Goal: Information Seeking & Learning: Compare options

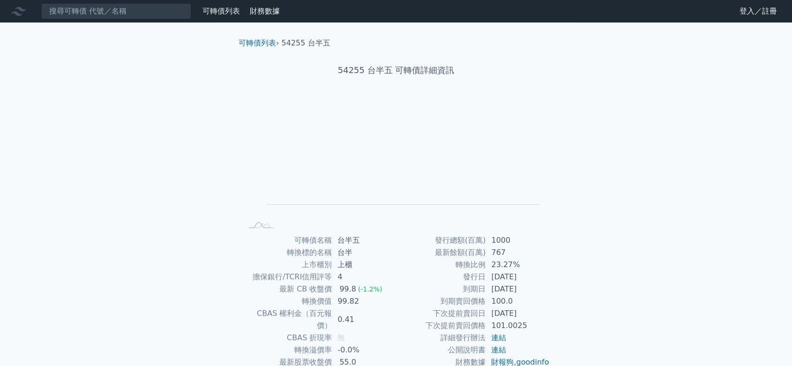
click at [218, 3] on div "可轉債列表 財務數據" at bounding box center [141, 11] width 283 height 16
click at [217, 8] on link "可轉債列表" at bounding box center [220, 11] width 37 height 9
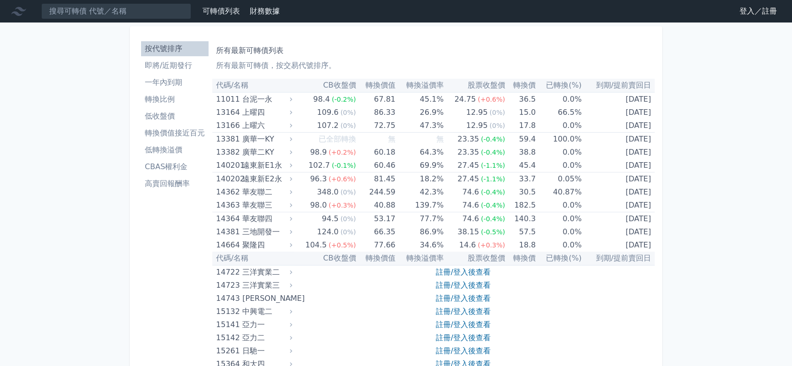
click at [742, 11] on link "登入／註冊" at bounding box center [758, 11] width 52 height 15
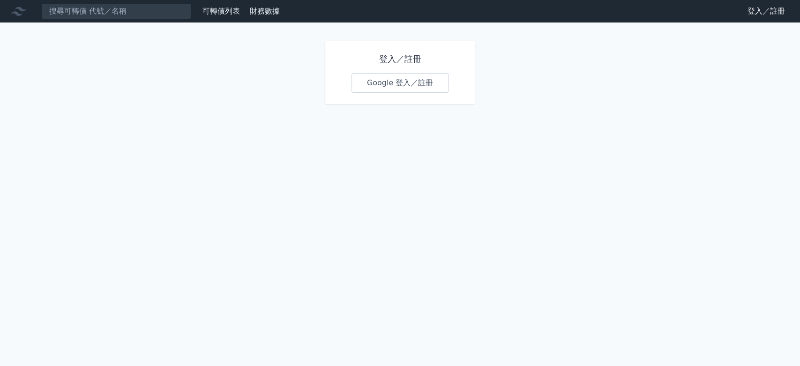
click at [419, 90] on link "Google 登入／註冊" at bounding box center [399, 83] width 97 height 20
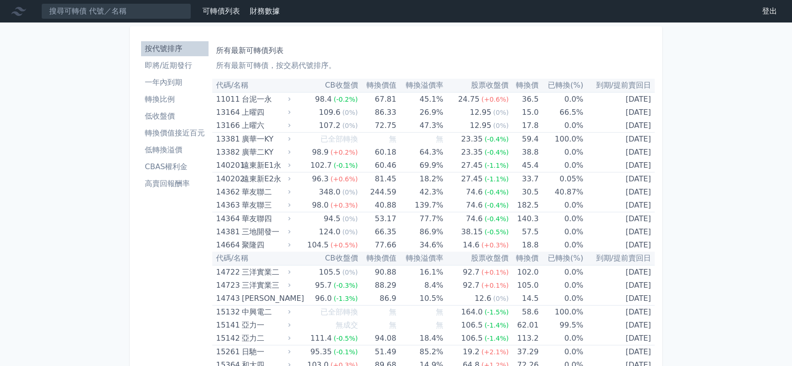
click at [188, 68] on li "即將/近期發行" at bounding box center [174, 65] width 67 height 11
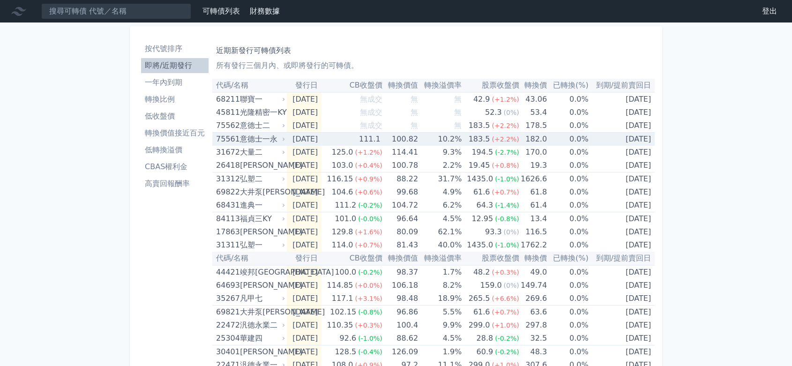
click at [321, 141] on td "[DATE]" at bounding box center [304, 140] width 35 height 14
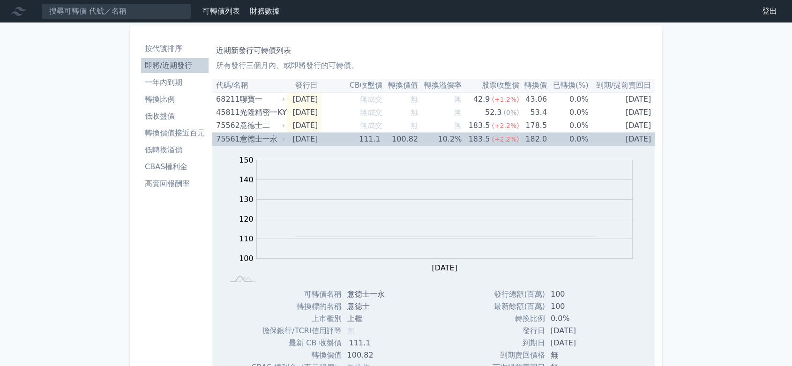
click at [321, 141] on td "[DATE]" at bounding box center [304, 140] width 35 height 14
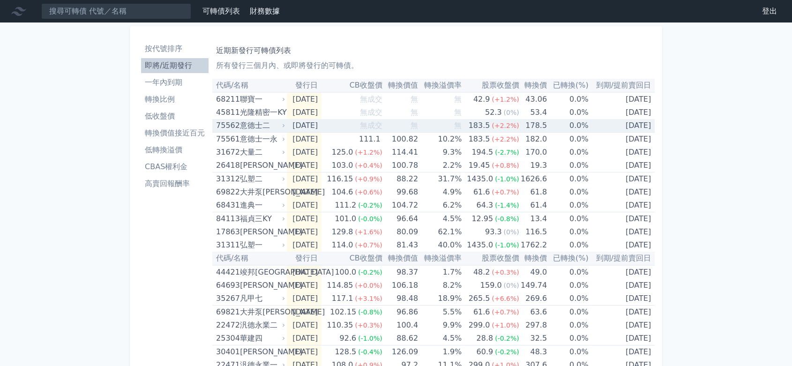
click at [320, 119] on table "代碼/名稱 發行日 CB收盤價 轉換價值 轉換溢價率 股票收盤價 轉換價 已轉換(%) 到期/提前賣回日 68211 聯寶一 [DATE] 無成交 無 無 4…" at bounding box center [433, 365] width 442 height 572
click at [320, 123] on td "[DATE]" at bounding box center [304, 126] width 35 height 14
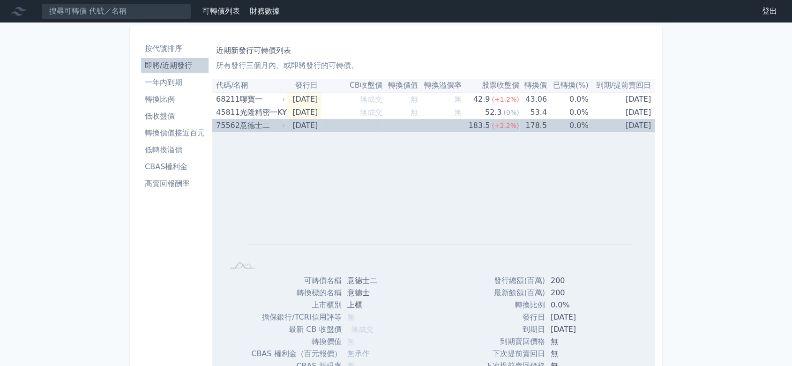
click at [320, 123] on td "[DATE]" at bounding box center [304, 125] width 35 height 13
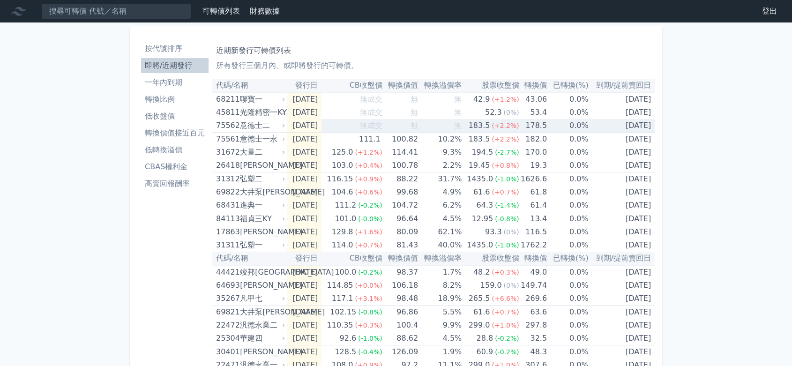
click at [320, 123] on td "[DATE]" at bounding box center [304, 126] width 35 height 14
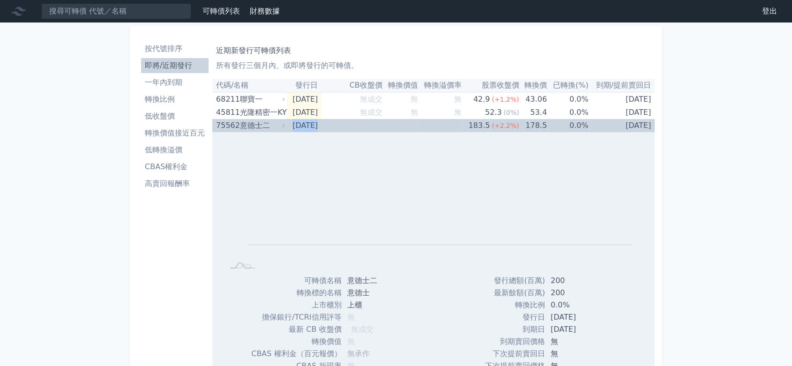
click at [320, 123] on td "[DATE]" at bounding box center [304, 125] width 35 height 13
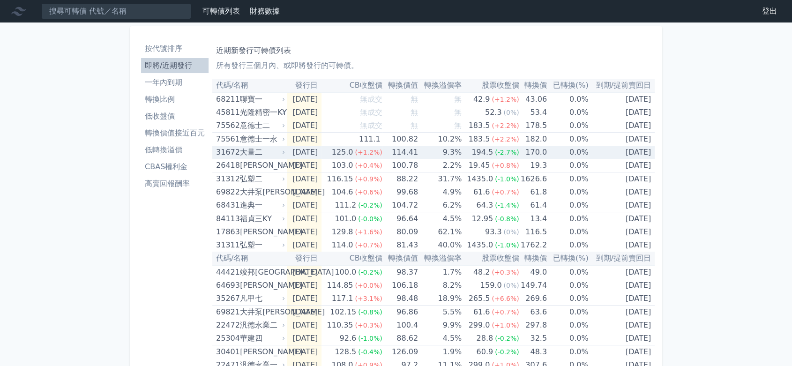
click at [321, 155] on td "[DATE]" at bounding box center [304, 152] width 35 height 13
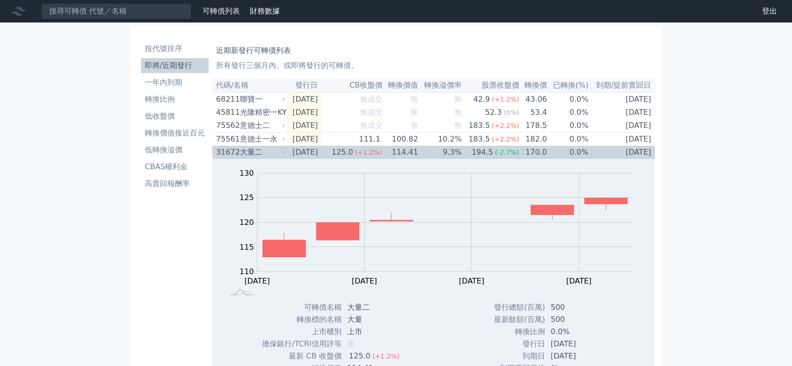
click at [321, 155] on td "[DATE]" at bounding box center [304, 152] width 35 height 13
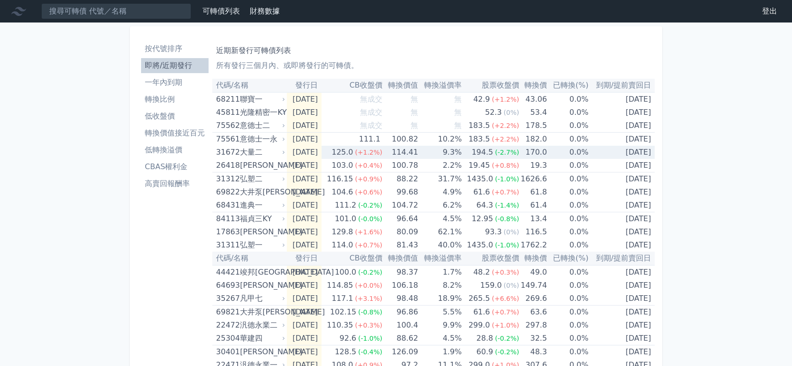
click at [321, 155] on td "[DATE]" at bounding box center [304, 152] width 35 height 13
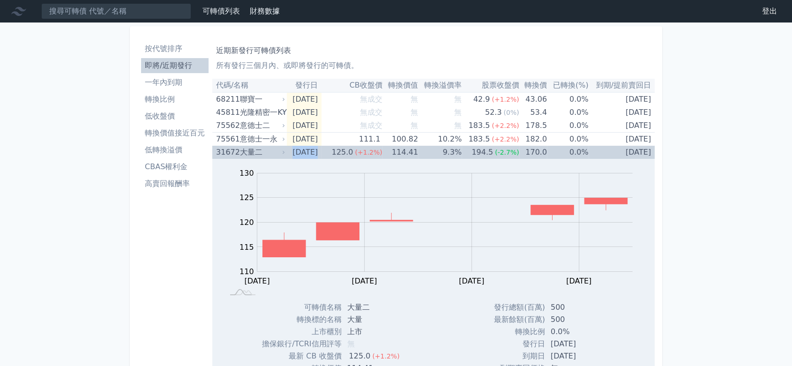
click at [321, 155] on td "[DATE]" at bounding box center [304, 152] width 35 height 13
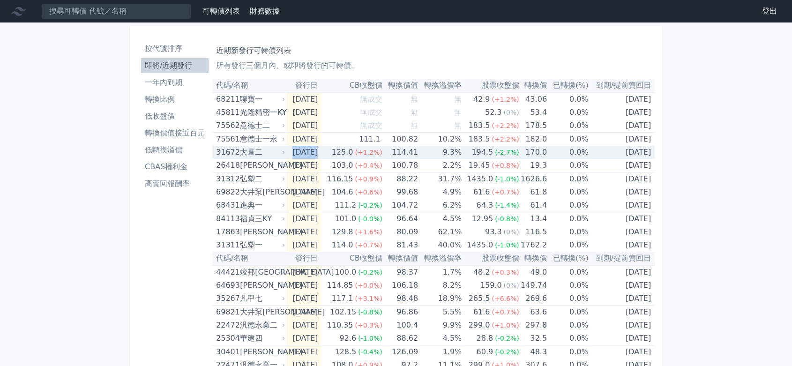
click at [312, 147] on td "[DATE]" at bounding box center [304, 152] width 35 height 13
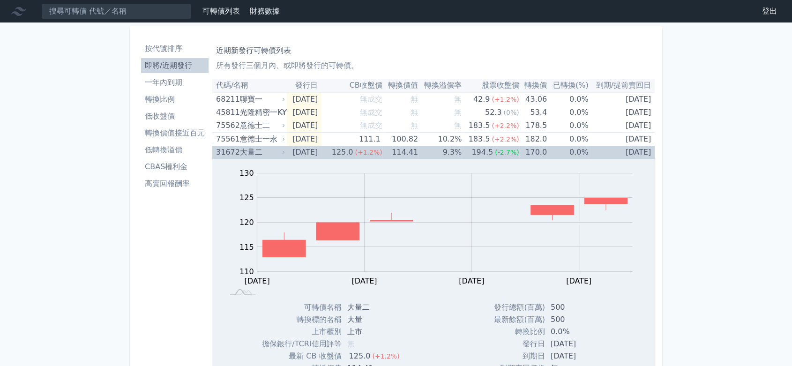
click at [428, 155] on td "9.3%" at bounding box center [440, 152] width 44 height 13
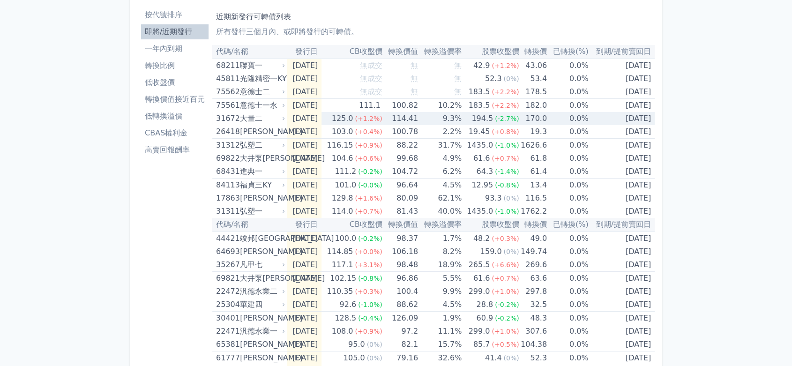
scroll to position [52, 0]
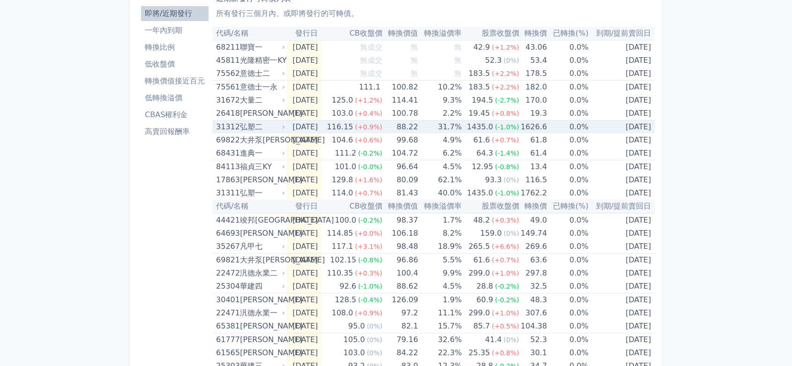
click at [398, 124] on td "88.22" at bounding box center [400, 127] width 36 height 14
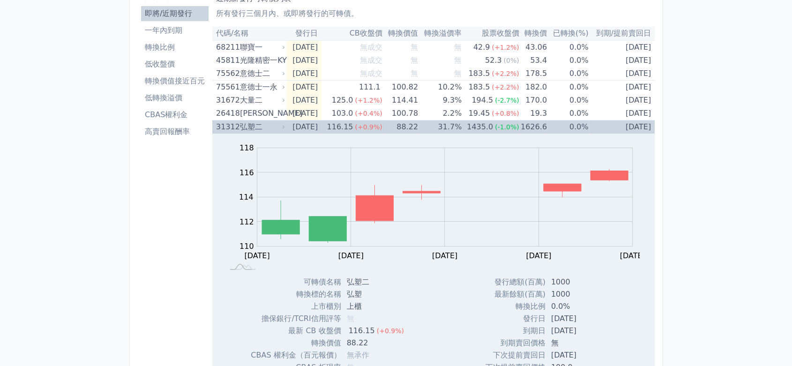
click at [292, 123] on td "[DATE]" at bounding box center [304, 127] width 35 height 14
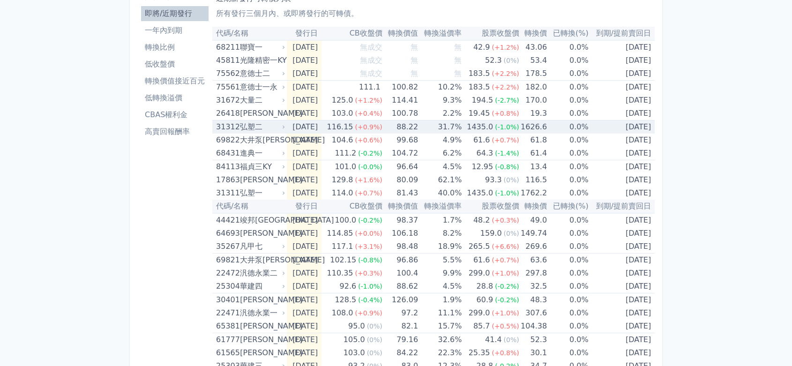
click at [309, 130] on td "[DATE]" at bounding box center [304, 127] width 35 height 14
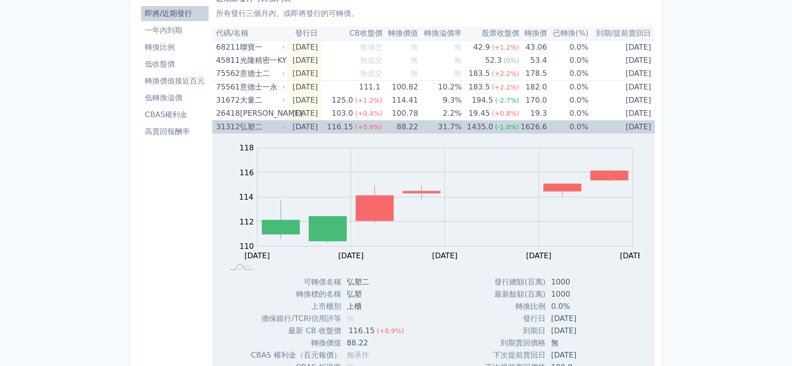
click at [309, 130] on td "[DATE]" at bounding box center [304, 127] width 35 height 14
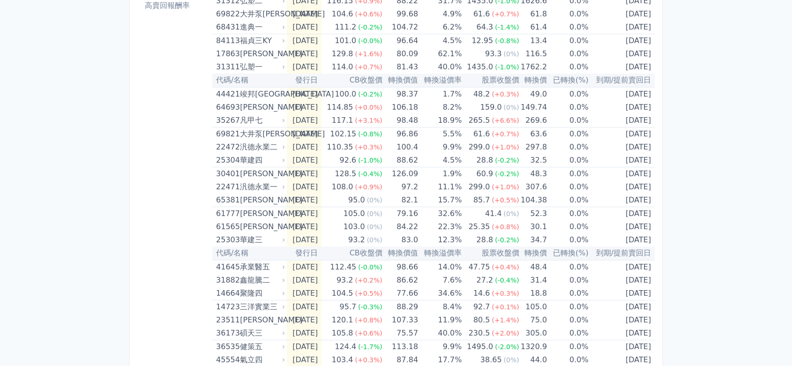
scroll to position [0, 0]
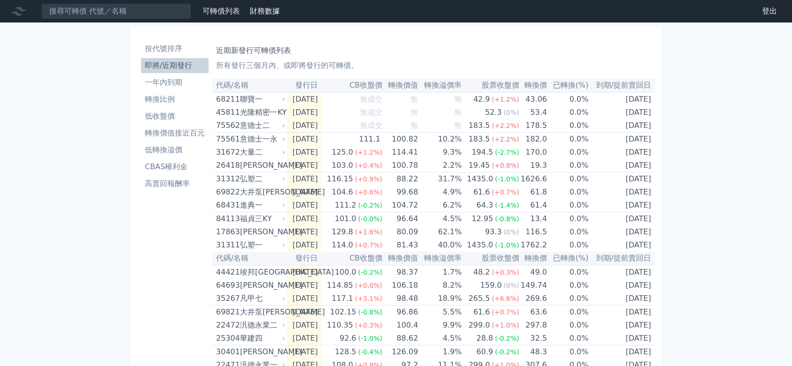
click at [190, 130] on li "轉換價值接近百元" at bounding box center [174, 132] width 67 height 11
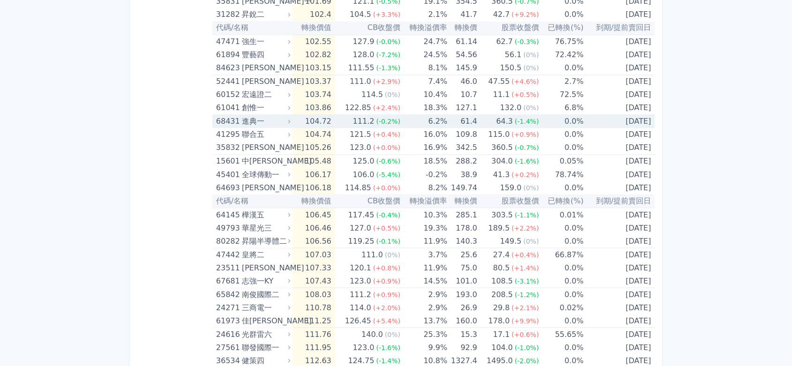
scroll to position [1665, 0]
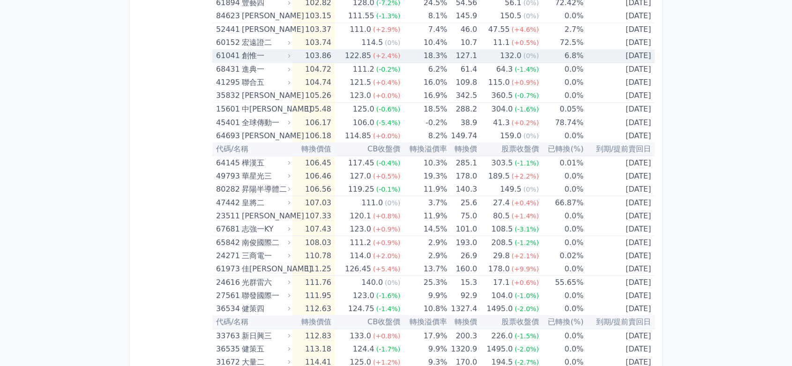
click at [304, 56] on td "103.86" at bounding box center [313, 56] width 43 height 14
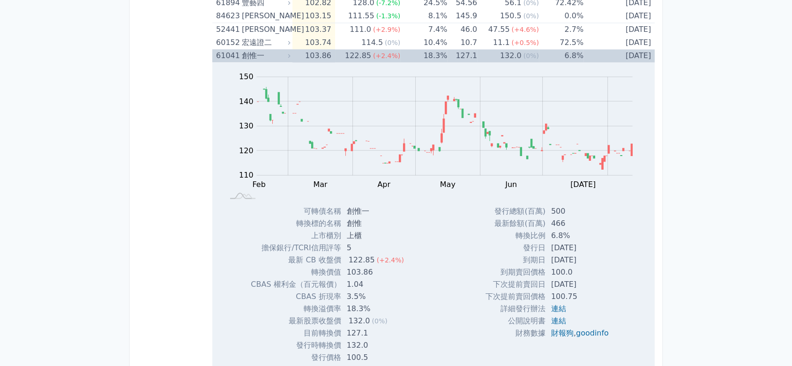
click at [350, 52] on div "122.85" at bounding box center [358, 55] width 30 height 13
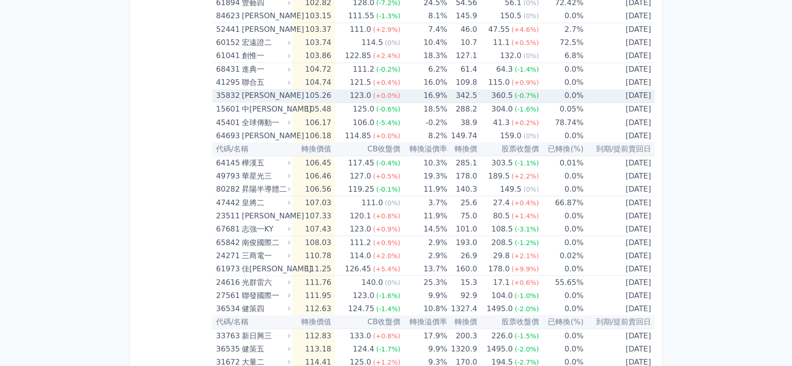
click at [345, 96] on td "123.0 (+0.0%)" at bounding box center [367, 96] width 65 height 14
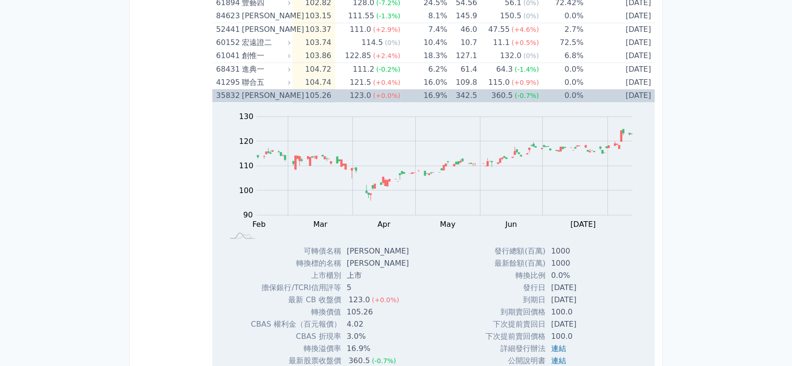
click at [332, 89] on td "105.26" at bounding box center [313, 95] width 43 height 13
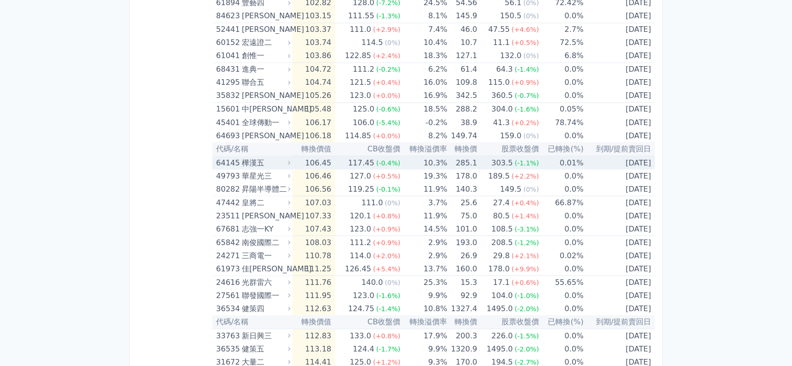
click at [342, 163] on td "117.45 (-0.4%)" at bounding box center [367, 163] width 65 height 14
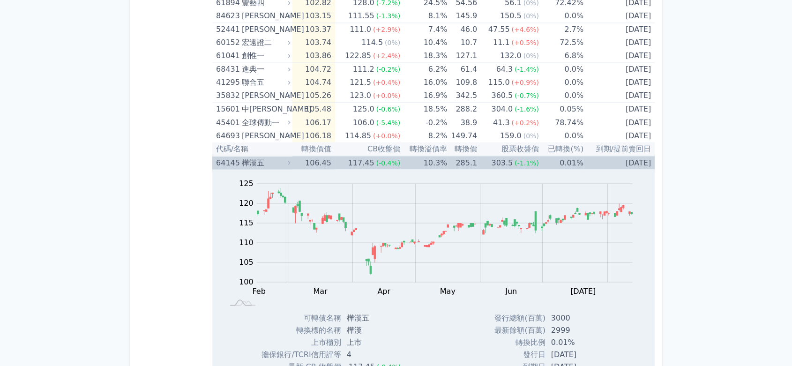
click at [342, 163] on td "117.45 (-0.4%)" at bounding box center [367, 163] width 65 height 14
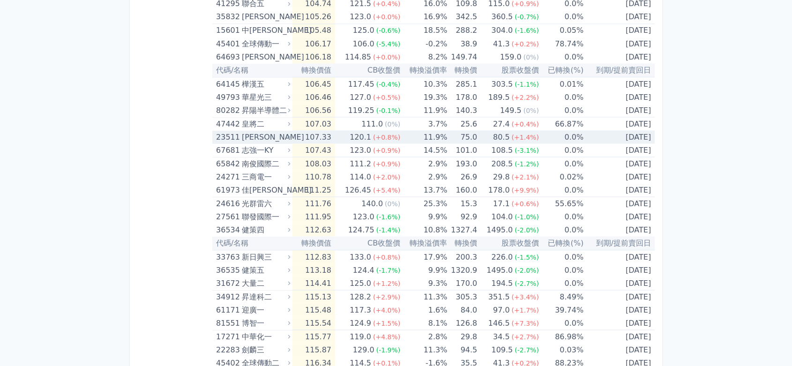
scroll to position [1769, 0]
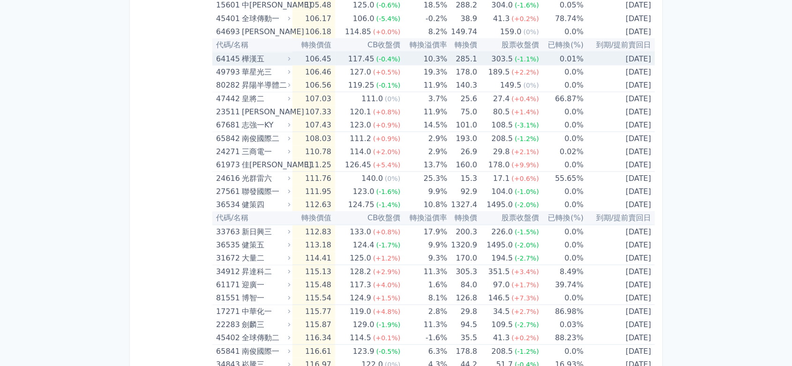
click at [316, 57] on td "106.45" at bounding box center [313, 59] width 43 height 14
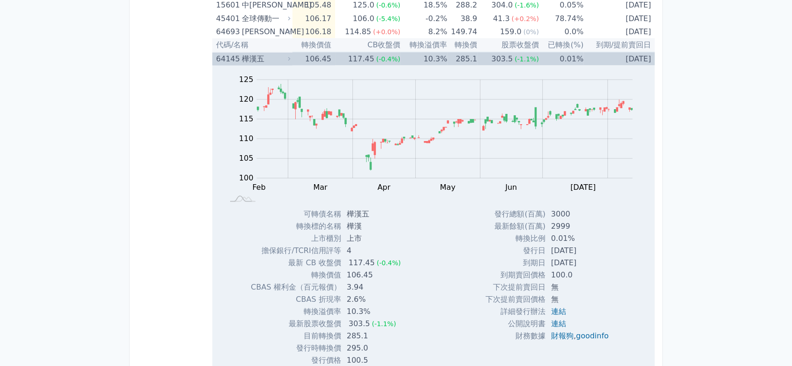
click at [316, 57] on td "106.45" at bounding box center [313, 59] width 43 height 14
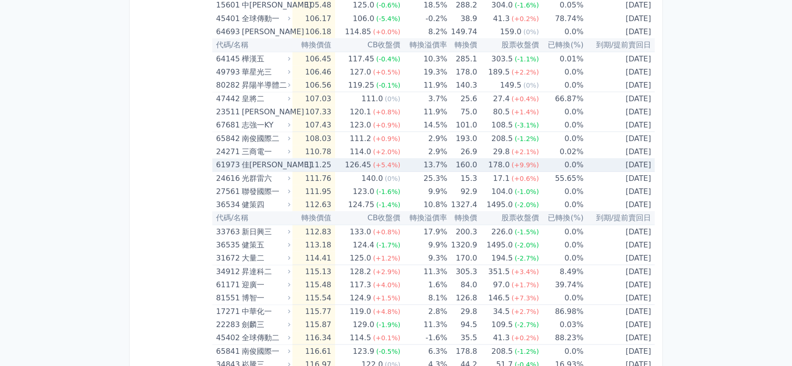
click at [342, 158] on td "126.45 (+5.4%)" at bounding box center [367, 165] width 65 height 14
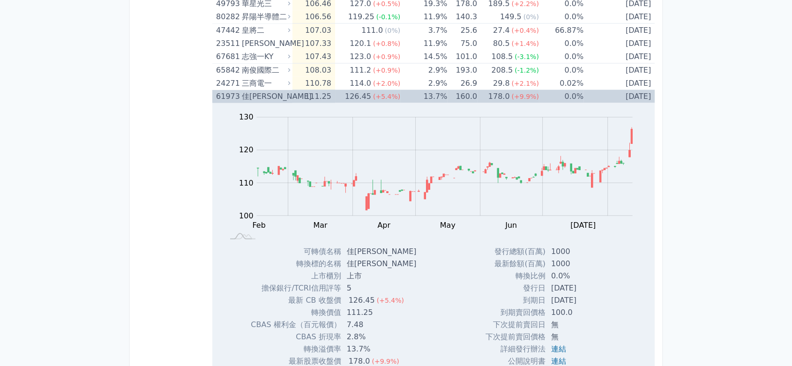
scroll to position [1821, 0]
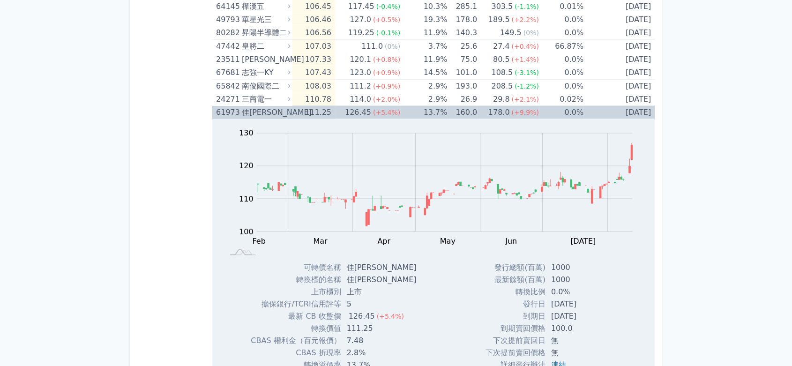
click at [340, 106] on td "126.45 (+5.4%)" at bounding box center [367, 112] width 65 height 13
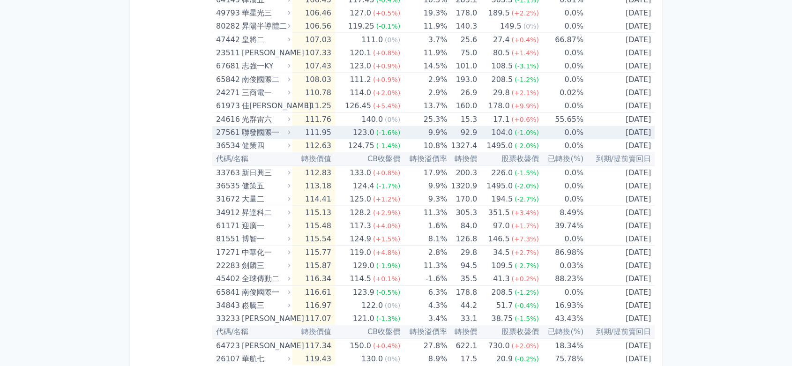
scroll to position [1839, 0]
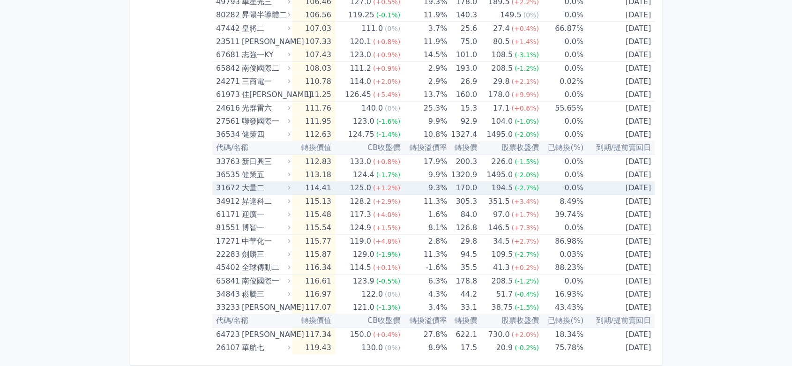
click at [315, 189] on td "114.41" at bounding box center [313, 188] width 43 height 14
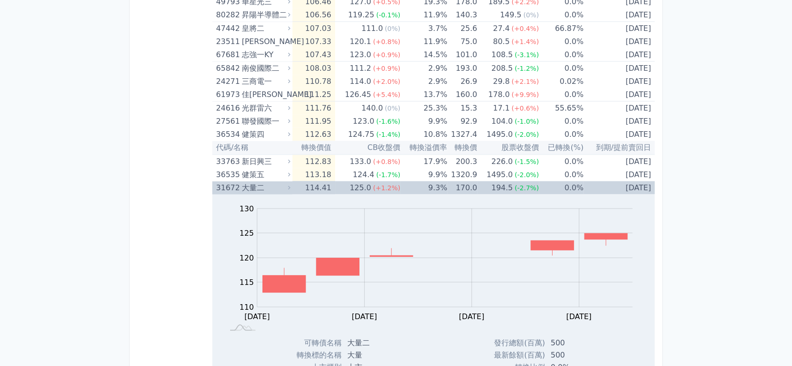
click at [386, 184] on span "(+1.2%)" at bounding box center [386, 187] width 27 height 7
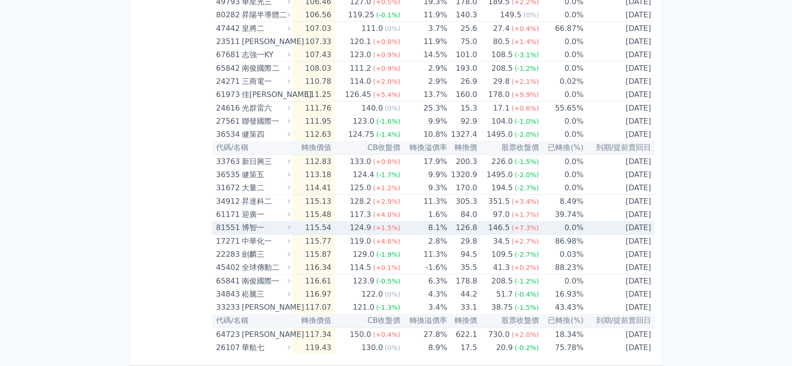
click at [384, 230] on div "(+1.5%)" at bounding box center [386, 227] width 27 height 13
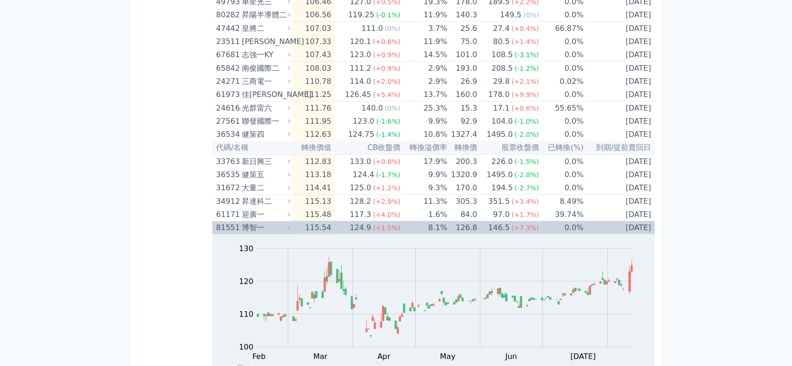
click at [384, 227] on span "(+1.5%)" at bounding box center [386, 227] width 27 height 7
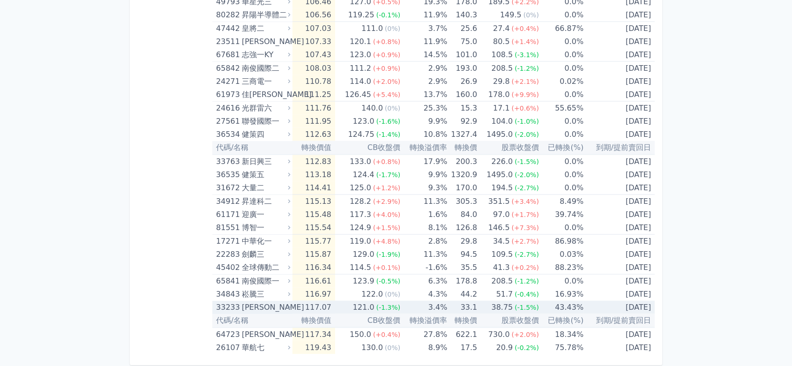
click at [371, 305] on div "121.0" at bounding box center [363, 307] width 25 height 13
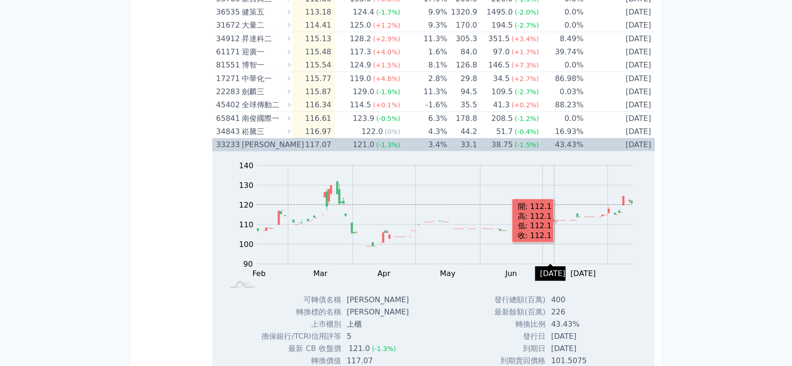
scroll to position [1995, 0]
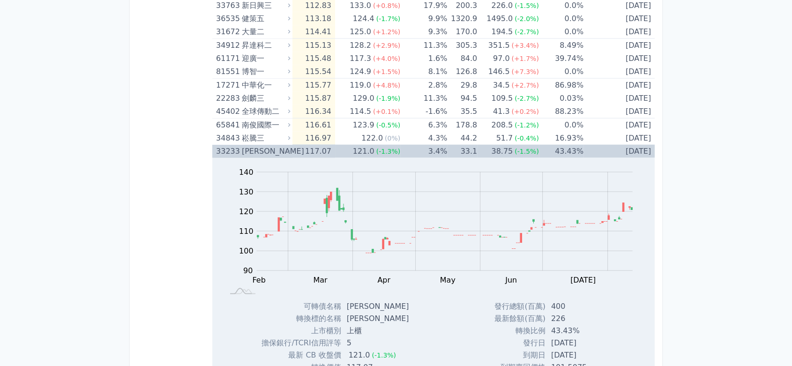
click at [272, 150] on div "[PERSON_NAME]" at bounding box center [265, 151] width 47 height 13
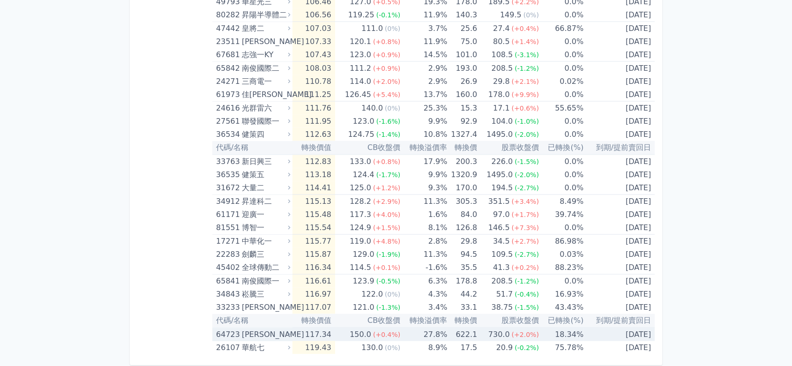
click at [319, 331] on td "117.34" at bounding box center [313, 334] width 43 height 14
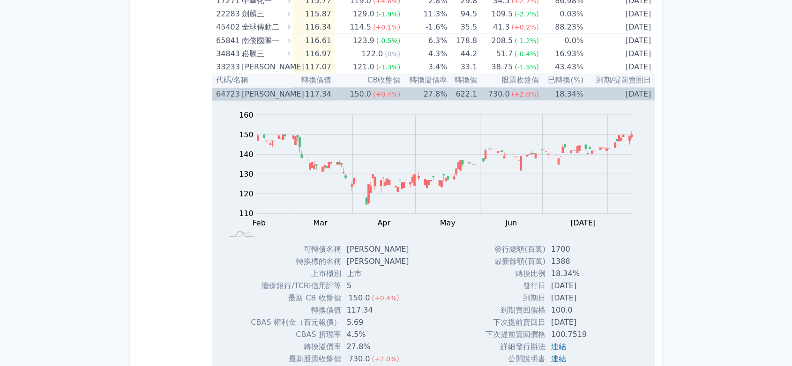
scroll to position [2143, 0]
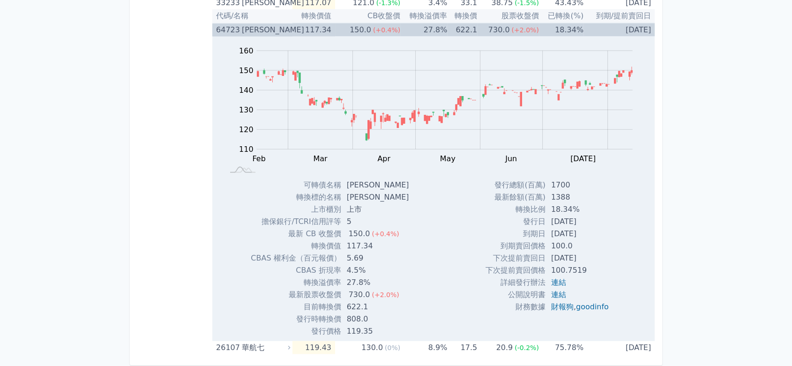
drag, startPoint x: 308, startPoint y: 26, endPoint x: 308, endPoint y: 21, distance: 5.2
click at [308, 26] on td "117.34" at bounding box center [313, 30] width 43 height 14
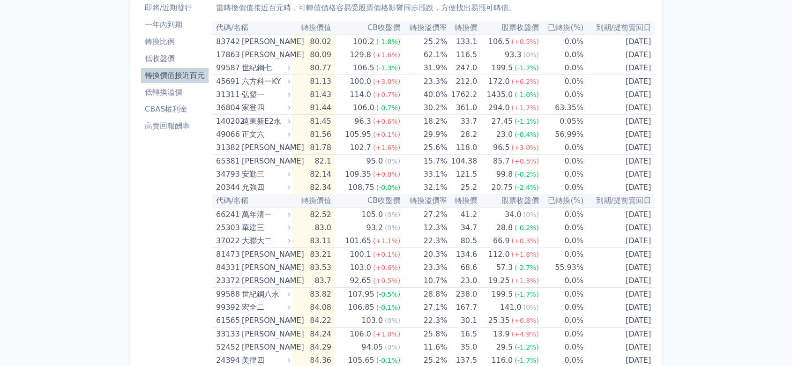
scroll to position [0, 0]
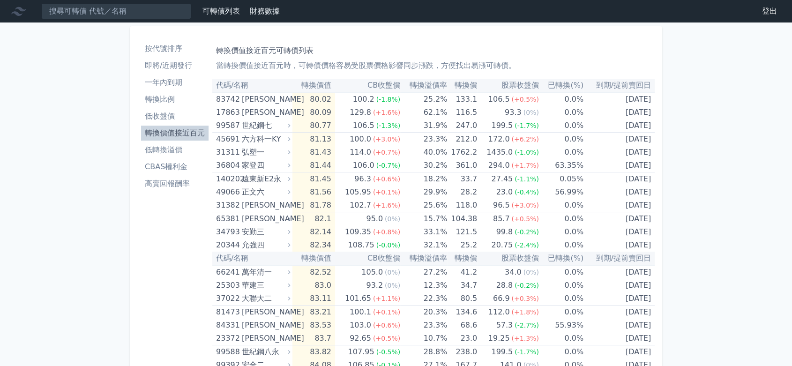
click at [183, 150] on li "低轉換溢價" at bounding box center [174, 149] width 67 height 11
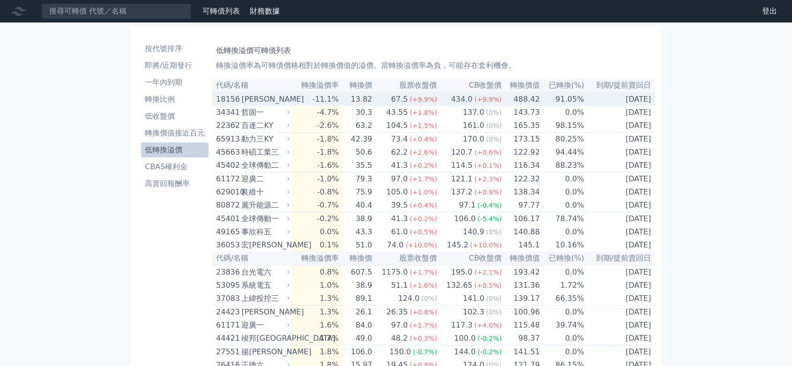
click at [371, 103] on td "13.82" at bounding box center [357, 99] width 30 height 14
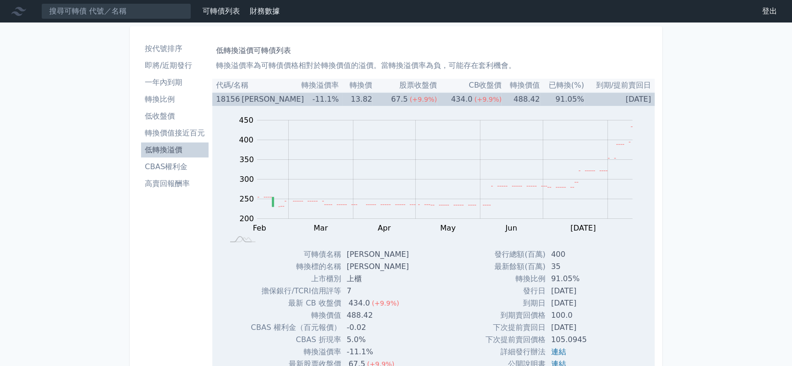
click at [371, 103] on td "13.82" at bounding box center [357, 99] width 30 height 14
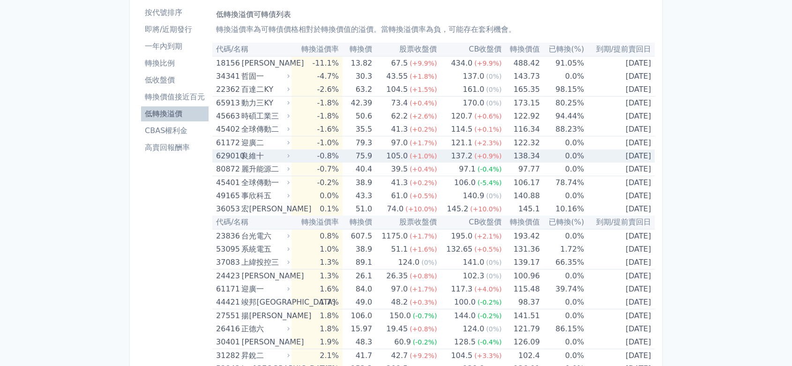
scroll to position [52, 0]
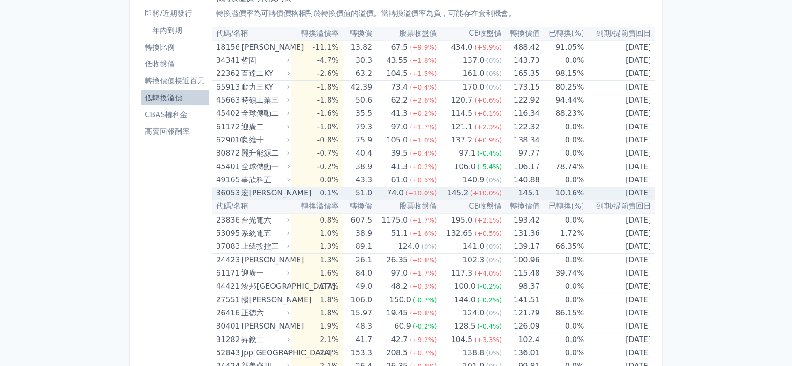
click at [333, 194] on td "0.1%" at bounding box center [316, 192] width 51 height 13
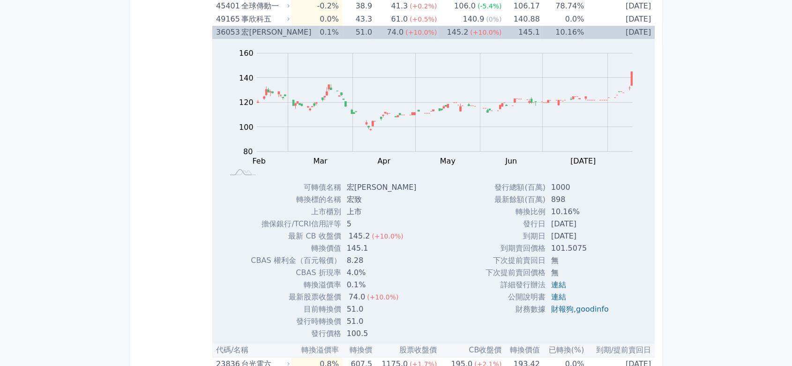
scroll to position [156, 0]
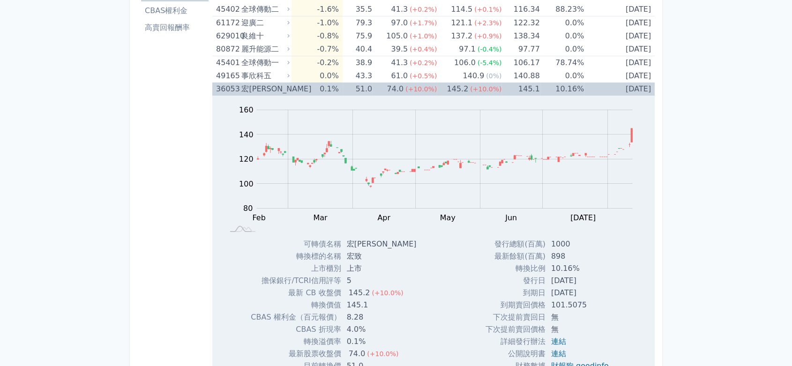
click at [316, 83] on td "0.1%" at bounding box center [316, 88] width 51 height 13
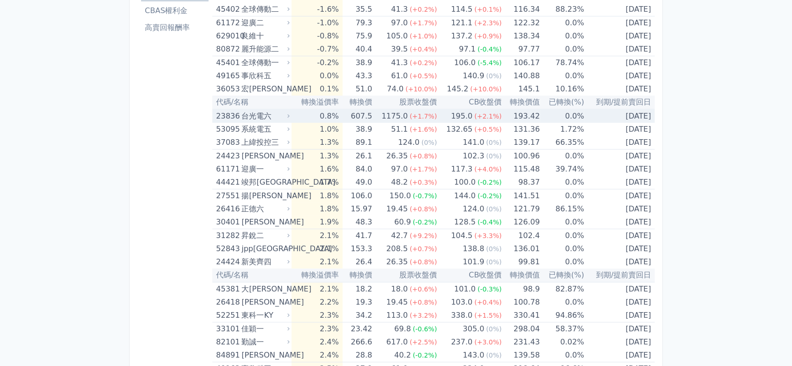
click at [321, 118] on td "0.8%" at bounding box center [316, 116] width 51 height 14
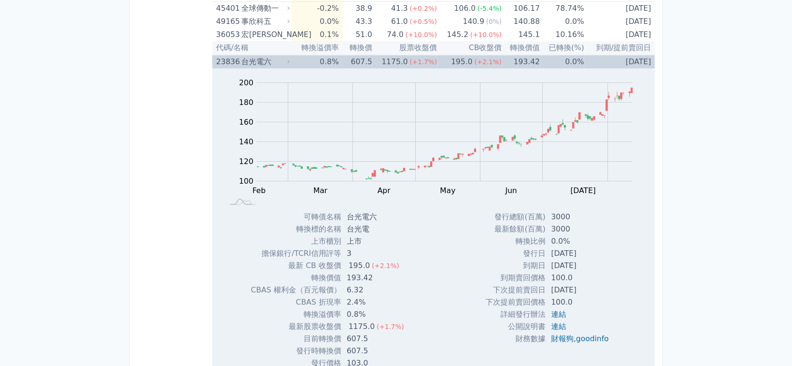
scroll to position [208, 0]
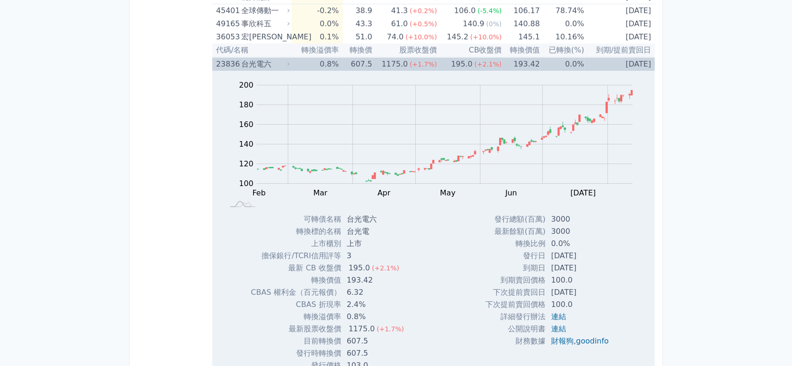
click at [285, 63] on div "台光電六" at bounding box center [264, 64] width 46 height 13
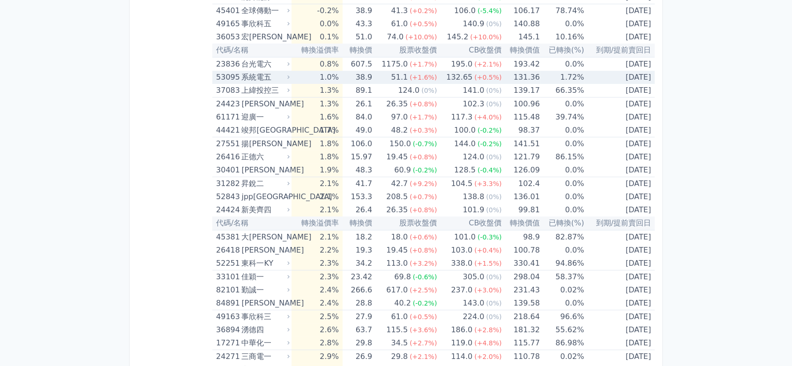
click at [319, 78] on td "1.0%" at bounding box center [316, 77] width 51 height 13
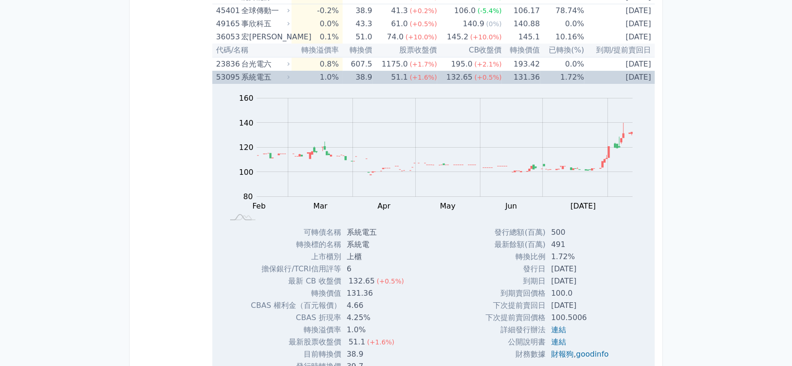
click at [319, 78] on td "1.0%" at bounding box center [316, 77] width 51 height 13
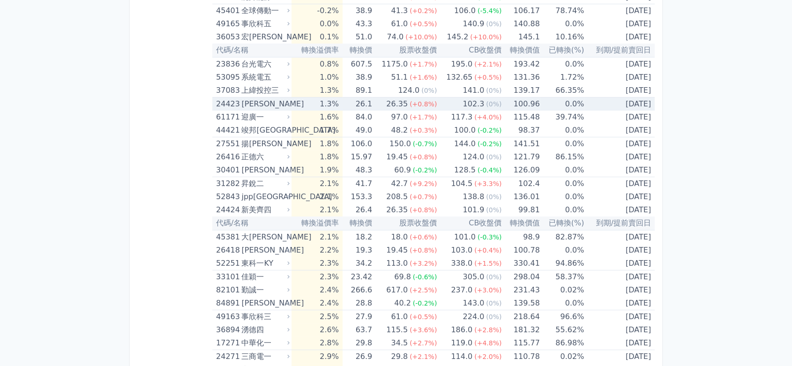
click at [328, 104] on td "1.3%" at bounding box center [316, 104] width 51 height 14
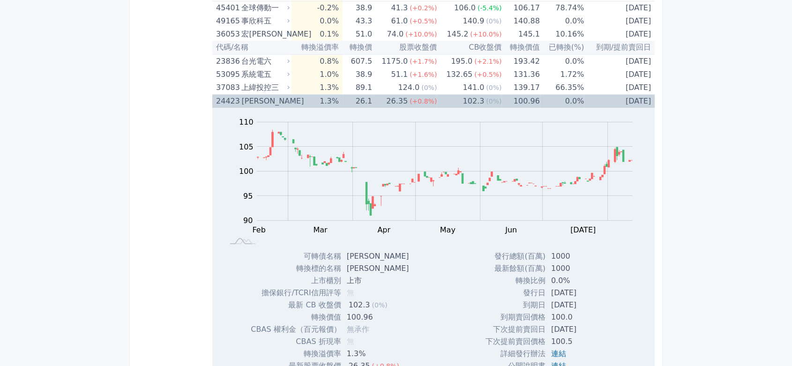
scroll to position [260, 0]
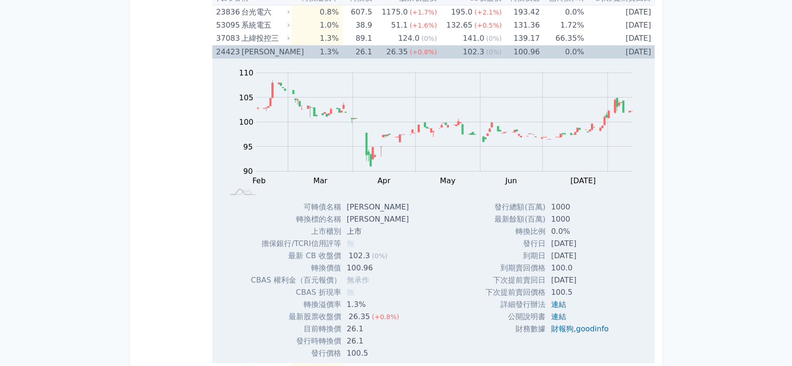
click at [348, 49] on td "26.1" at bounding box center [357, 52] width 30 height 14
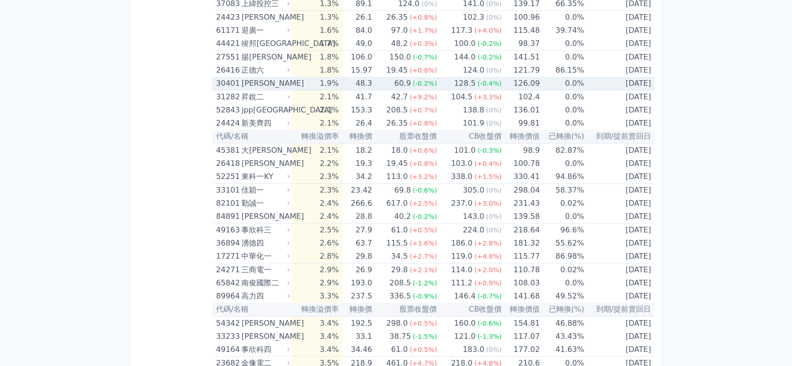
scroll to position [312, 0]
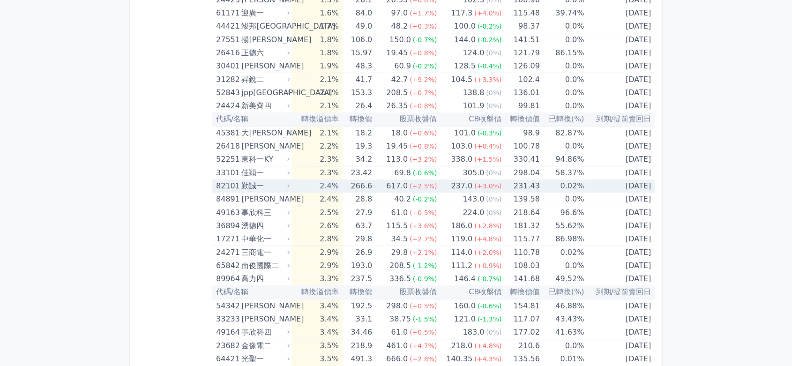
click at [352, 186] on td "266.6" at bounding box center [357, 185] width 30 height 13
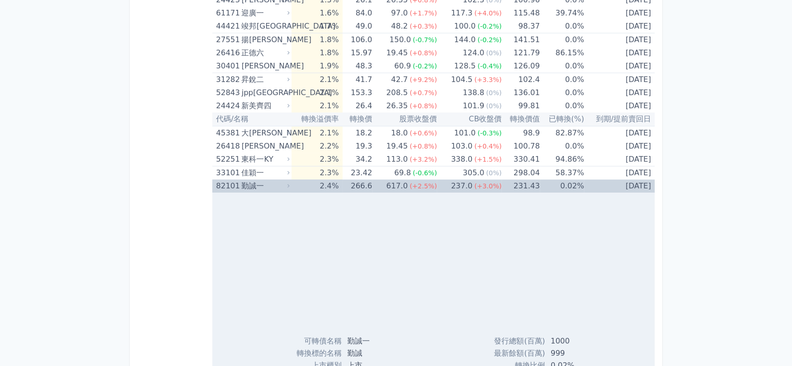
click at [352, 186] on td "266.6" at bounding box center [357, 185] width 30 height 13
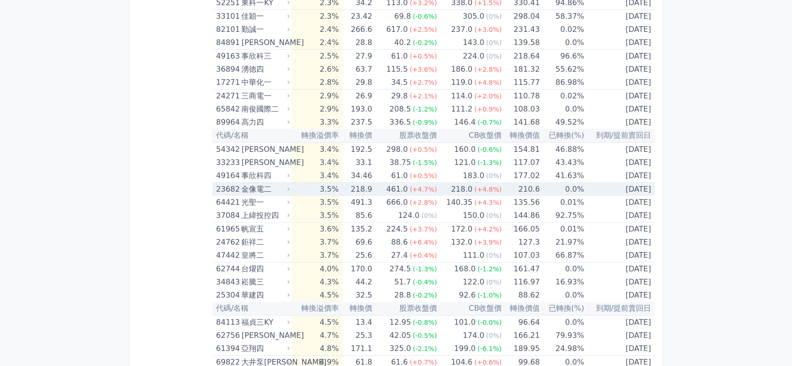
scroll to position [520, 0]
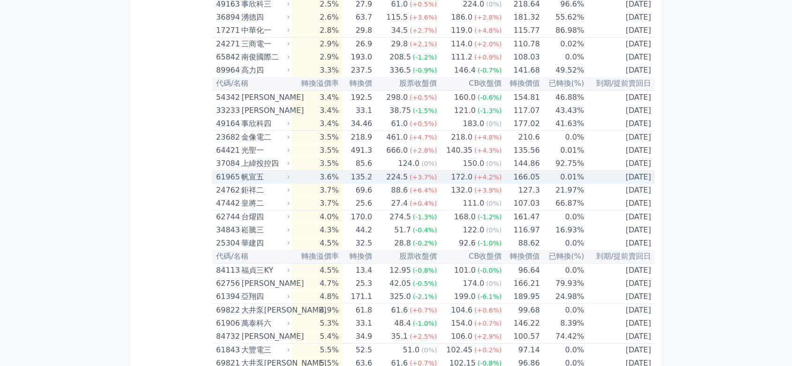
click at [341, 176] on td "3.6%" at bounding box center [316, 178] width 51 height 14
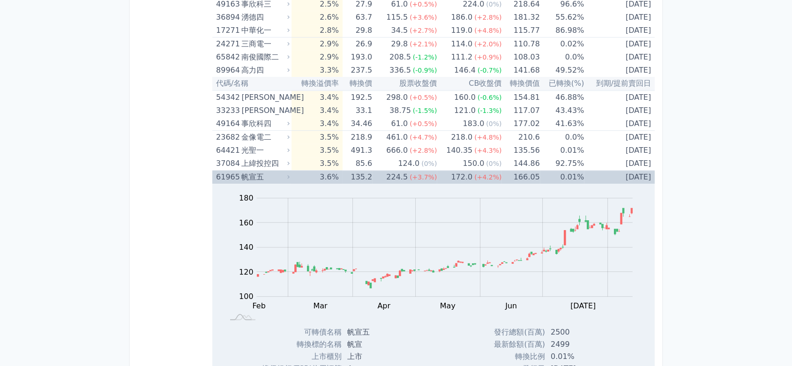
click at [341, 176] on td "3.6%" at bounding box center [316, 178] width 51 height 14
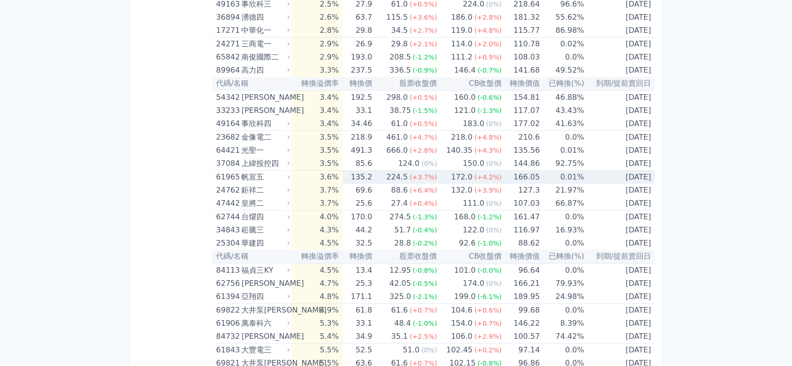
click at [341, 176] on td "3.6%" at bounding box center [316, 178] width 51 height 14
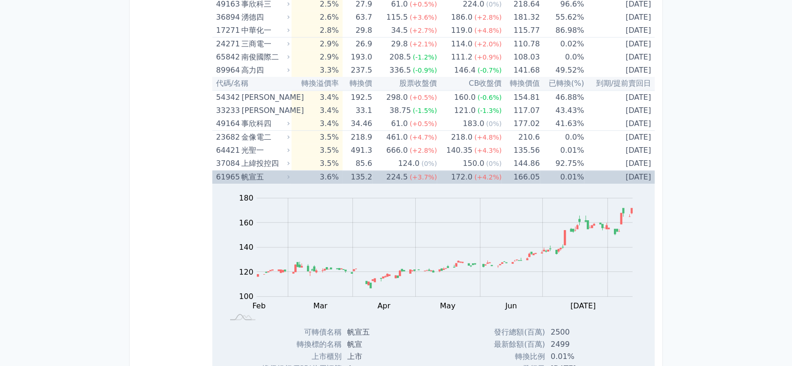
click at [341, 176] on td "3.6%" at bounding box center [316, 178] width 51 height 14
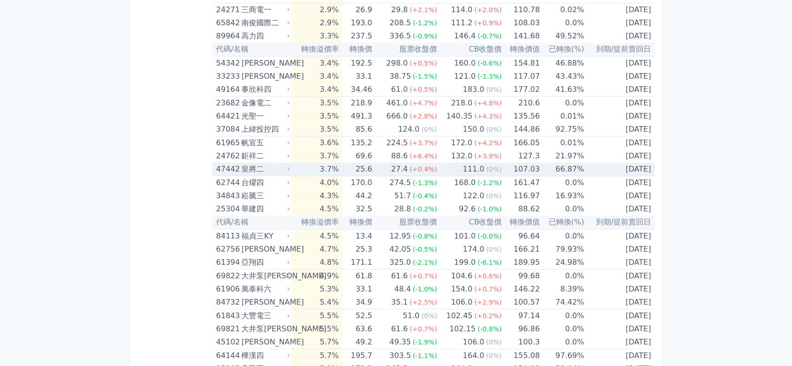
scroll to position [624, 0]
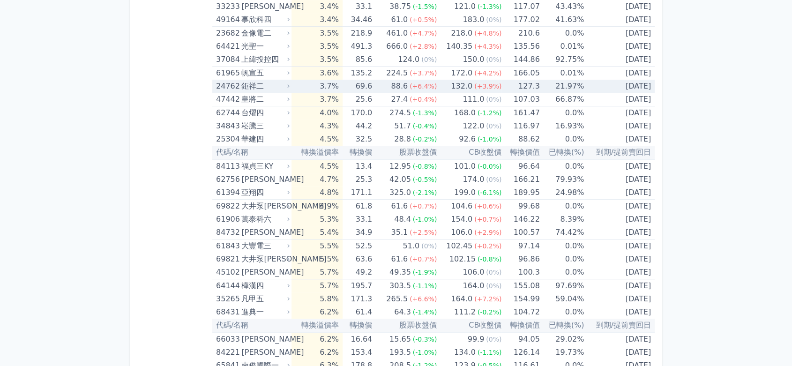
click at [341, 87] on td "3.7%" at bounding box center [316, 86] width 51 height 13
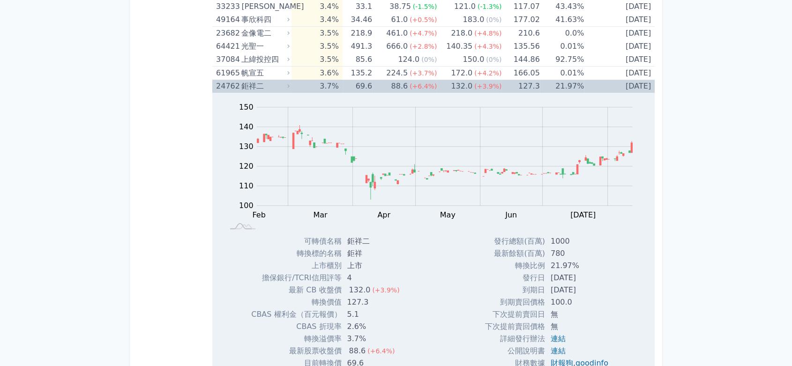
click at [341, 87] on td "3.7%" at bounding box center [316, 86] width 51 height 13
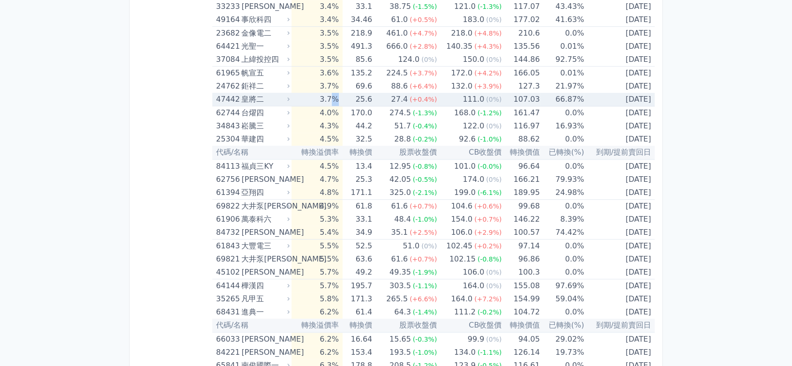
click at [340, 101] on td "3.7%" at bounding box center [316, 100] width 51 height 14
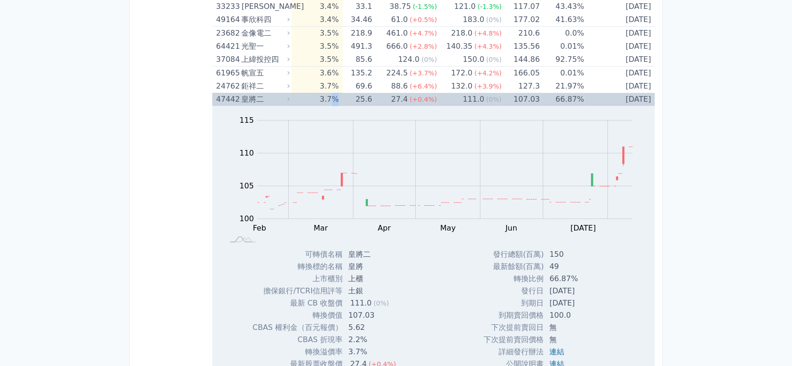
click at [340, 101] on td "3.7%" at bounding box center [316, 99] width 51 height 13
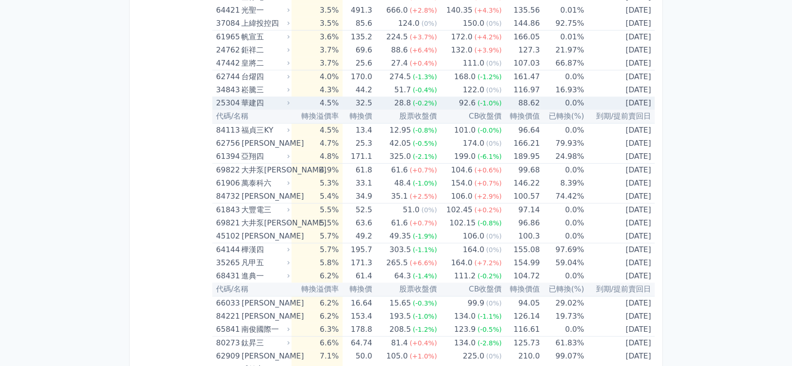
scroll to position [676, 0]
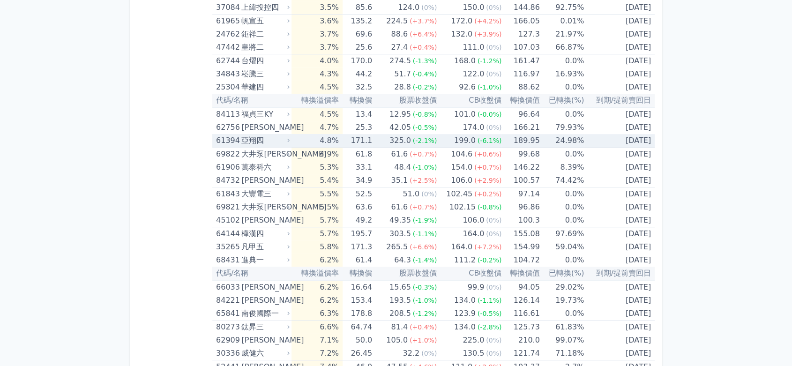
click at [342, 135] on td "4.8%" at bounding box center [316, 141] width 51 height 14
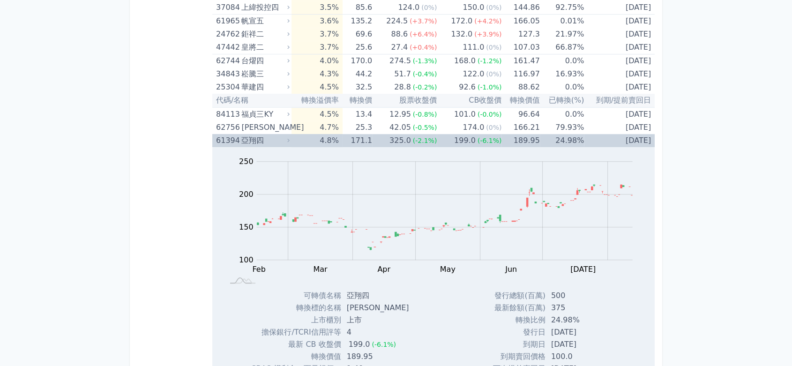
click at [342, 135] on td "4.8%" at bounding box center [316, 140] width 51 height 13
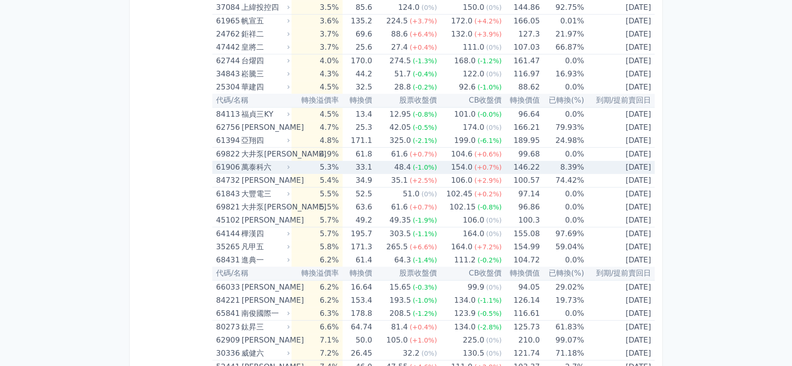
click at [355, 167] on td "33.1" at bounding box center [357, 167] width 30 height 13
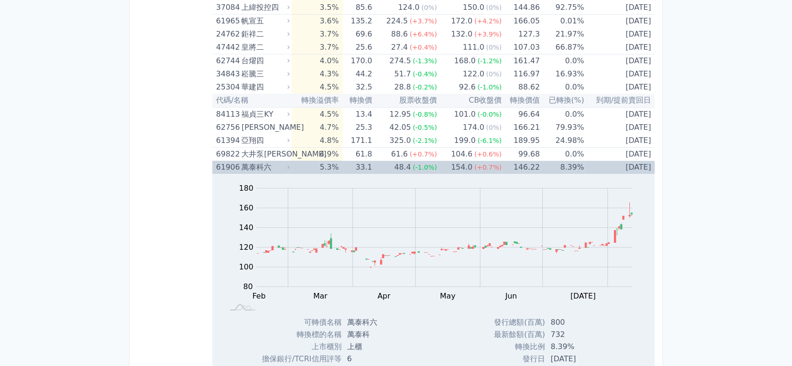
click at [354, 167] on td "33.1" at bounding box center [357, 167] width 30 height 13
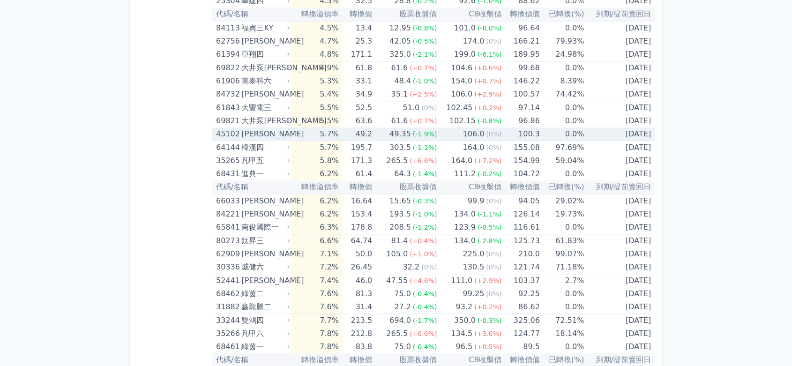
scroll to position [780, 0]
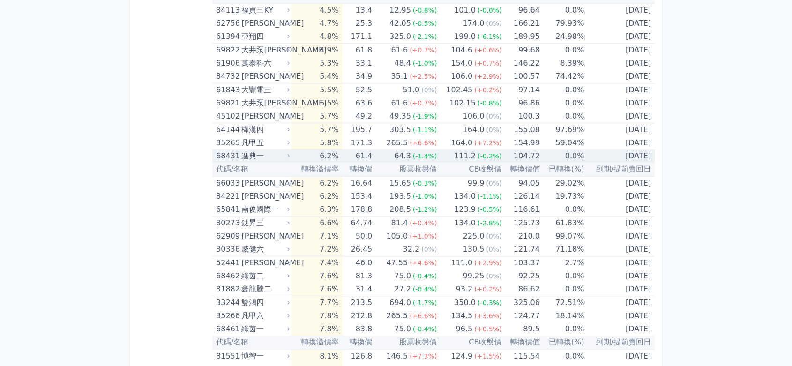
click at [353, 153] on td "61.4" at bounding box center [357, 155] width 30 height 13
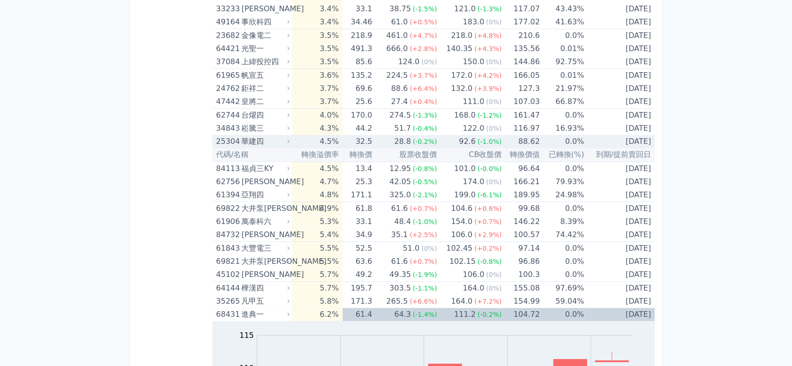
scroll to position [728, 0]
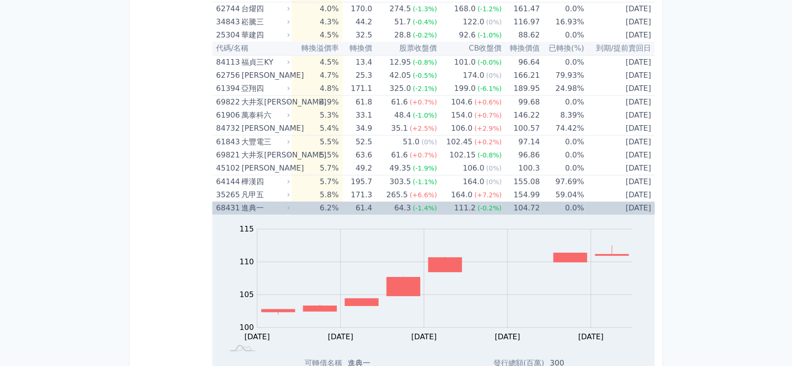
click at [372, 204] on td "61.4" at bounding box center [357, 207] width 30 height 13
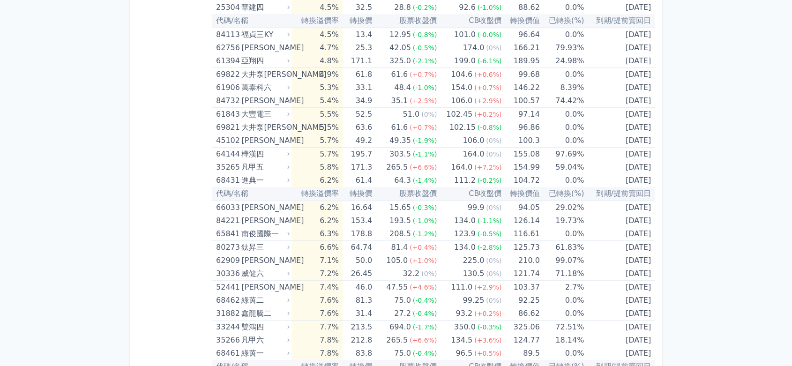
scroll to position [780, 0]
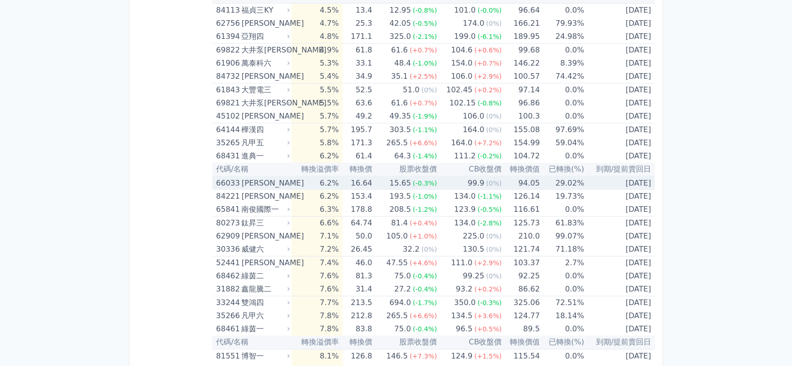
click at [371, 184] on td "16.64" at bounding box center [357, 183] width 30 height 14
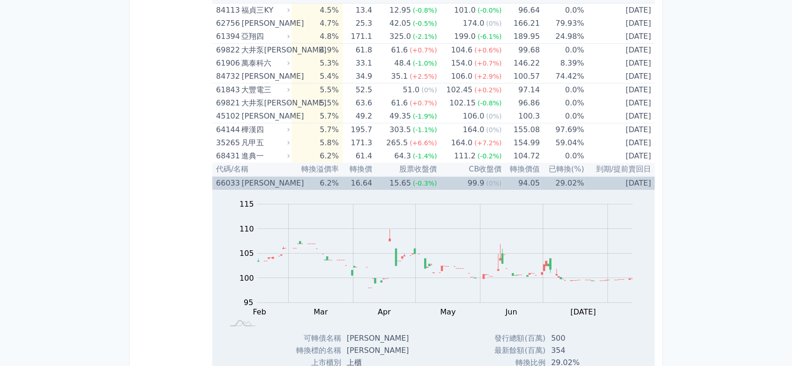
click at [371, 184] on td "16.64" at bounding box center [357, 183] width 30 height 14
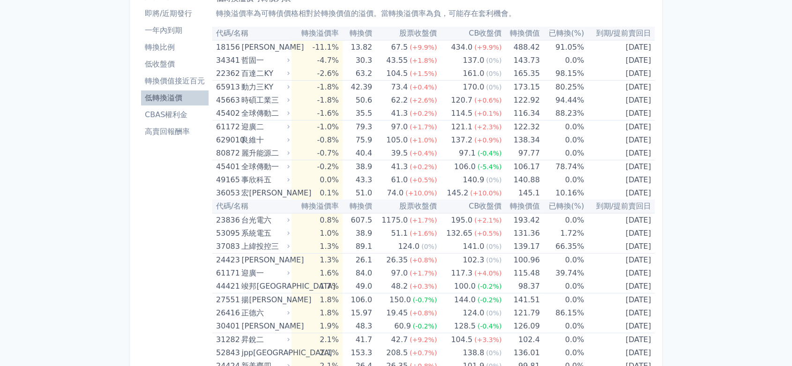
scroll to position [0, 0]
